Goal: Transaction & Acquisition: Purchase product/service

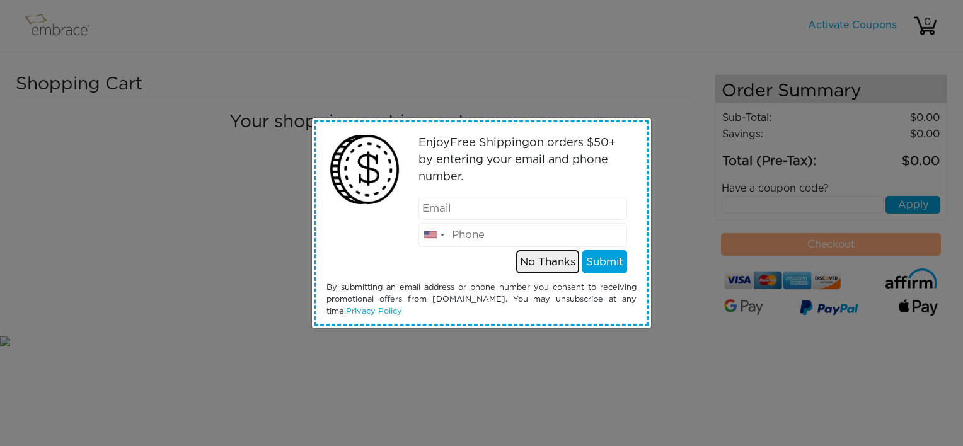
click at [545, 265] on button "No Thanks" at bounding box center [547, 262] width 63 height 24
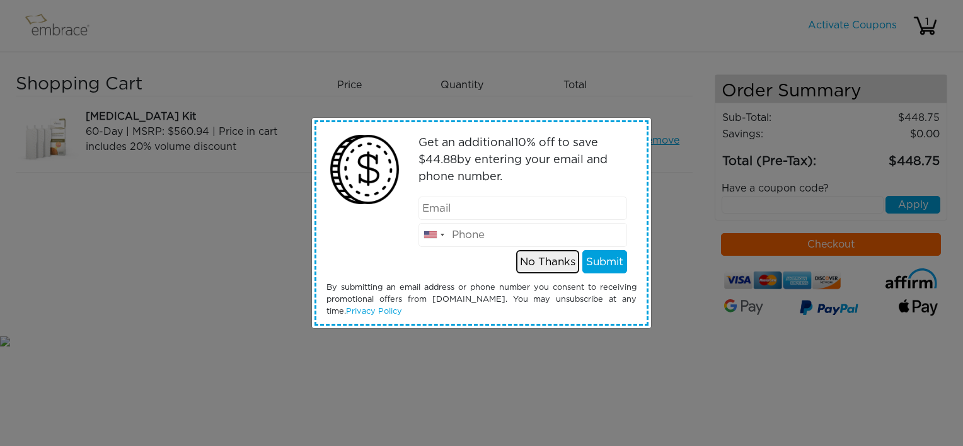
click at [546, 260] on button "No Thanks" at bounding box center [547, 262] width 63 height 24
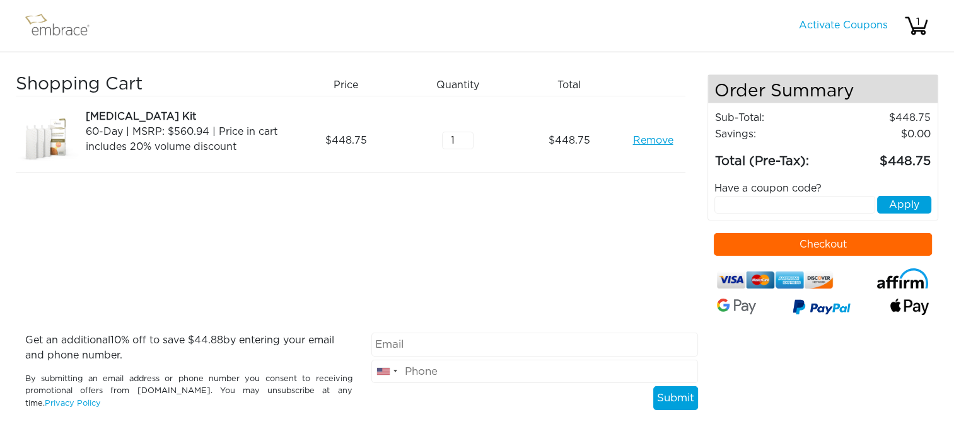
click at [804, 245] on button "Checkout" at bounding box center [823, 244] width 218 height 23
click at [647, 139] on link "Remove" at bounding box center [652, 140] width 40 height 15
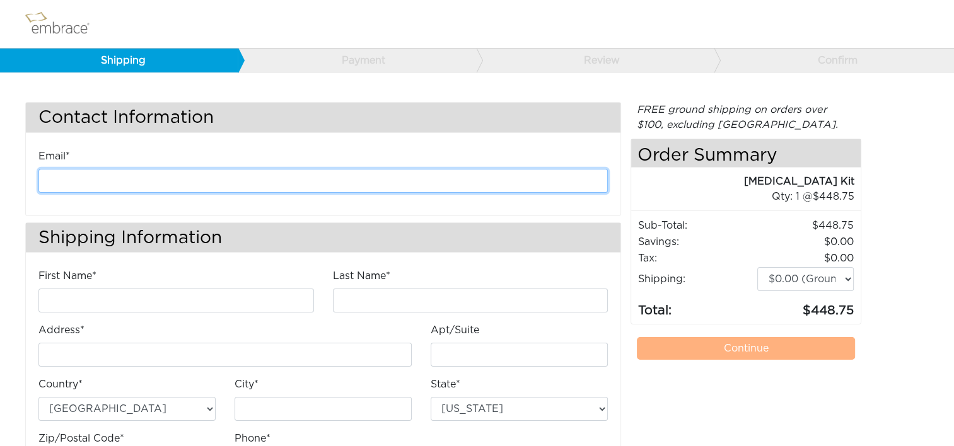
click at [190, 177] on input "email" at bounding box center [322, 181] width 569 height 24
type input "kanderson@diligenthealthsolutions.com"
type input "Kathleen"
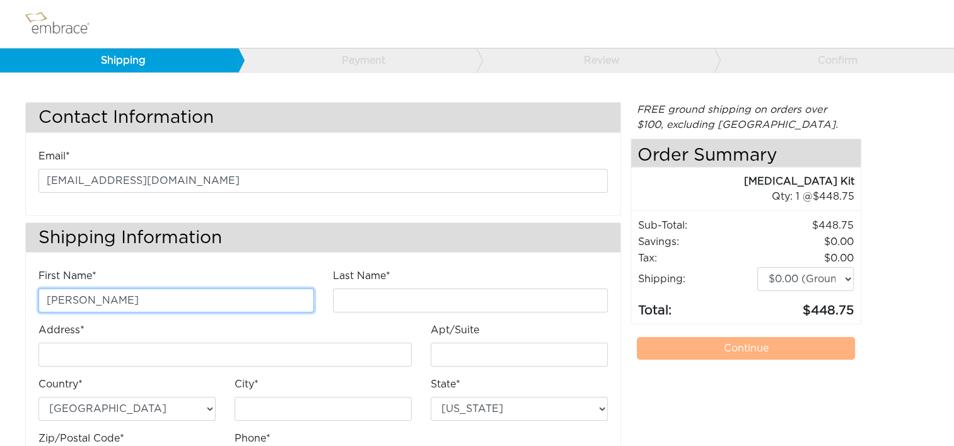
type input "Anderson"
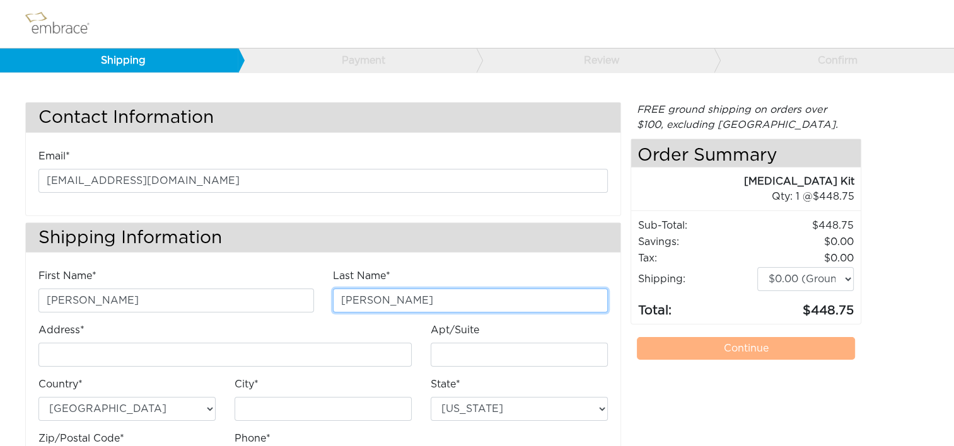
type input "4200 Lafayette Center Drive"
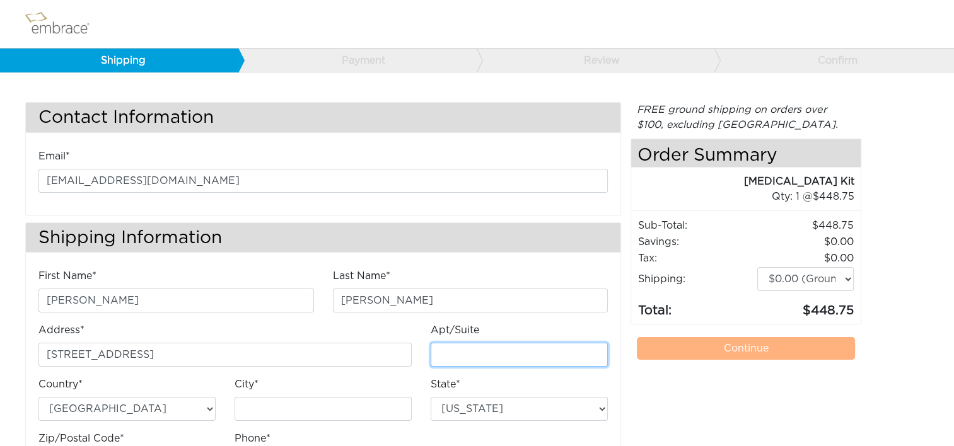
type input "E"
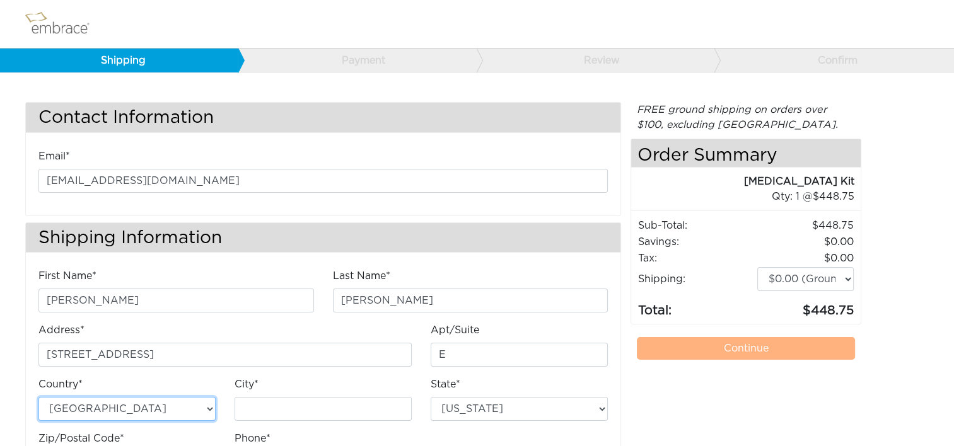
type input "Chantilly"
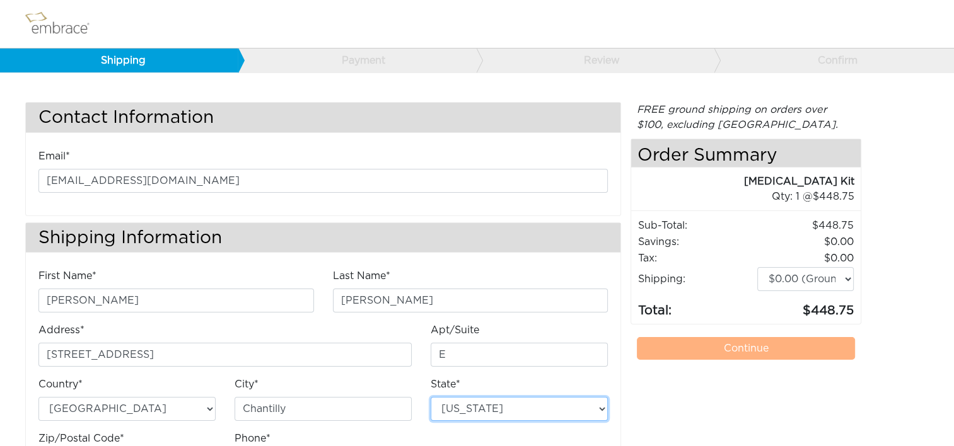
select select "VA"
type input "20151"
type input "7034490520"
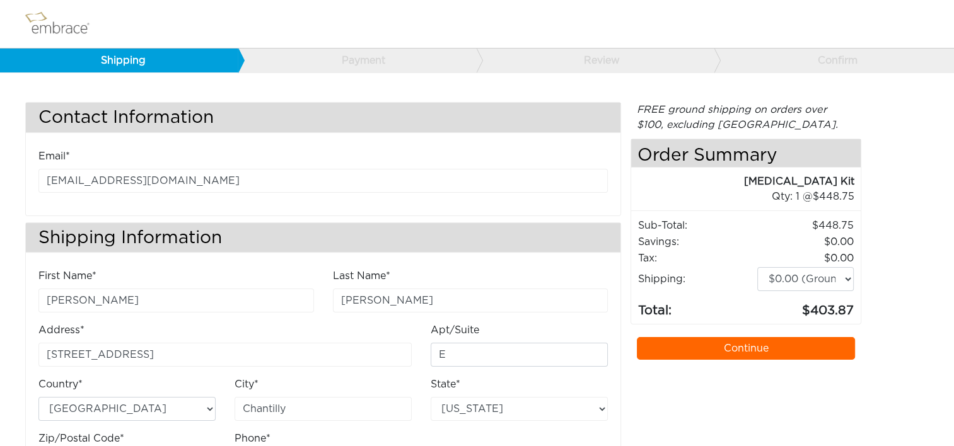
click at [711, 345] on link "Continue" at bounding box center [746, 348] width 218 height 23
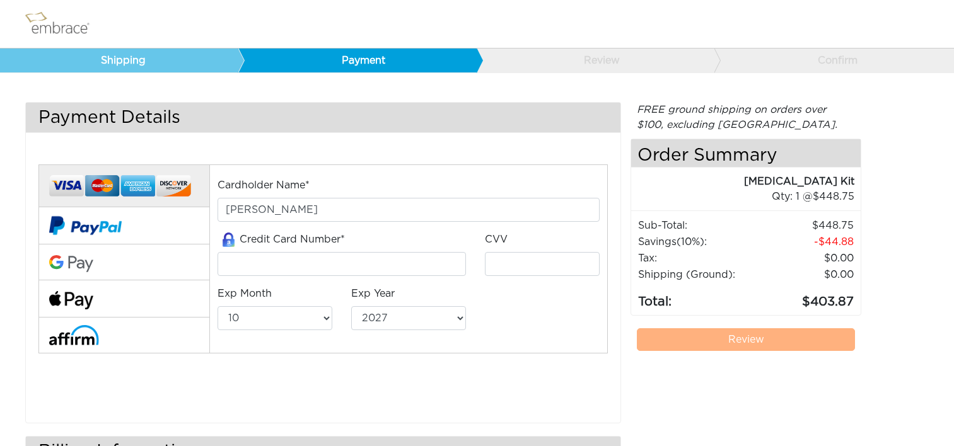
select select "10"
select select "2027"
